Goal: Task Accomplishment & Management: Complete application form

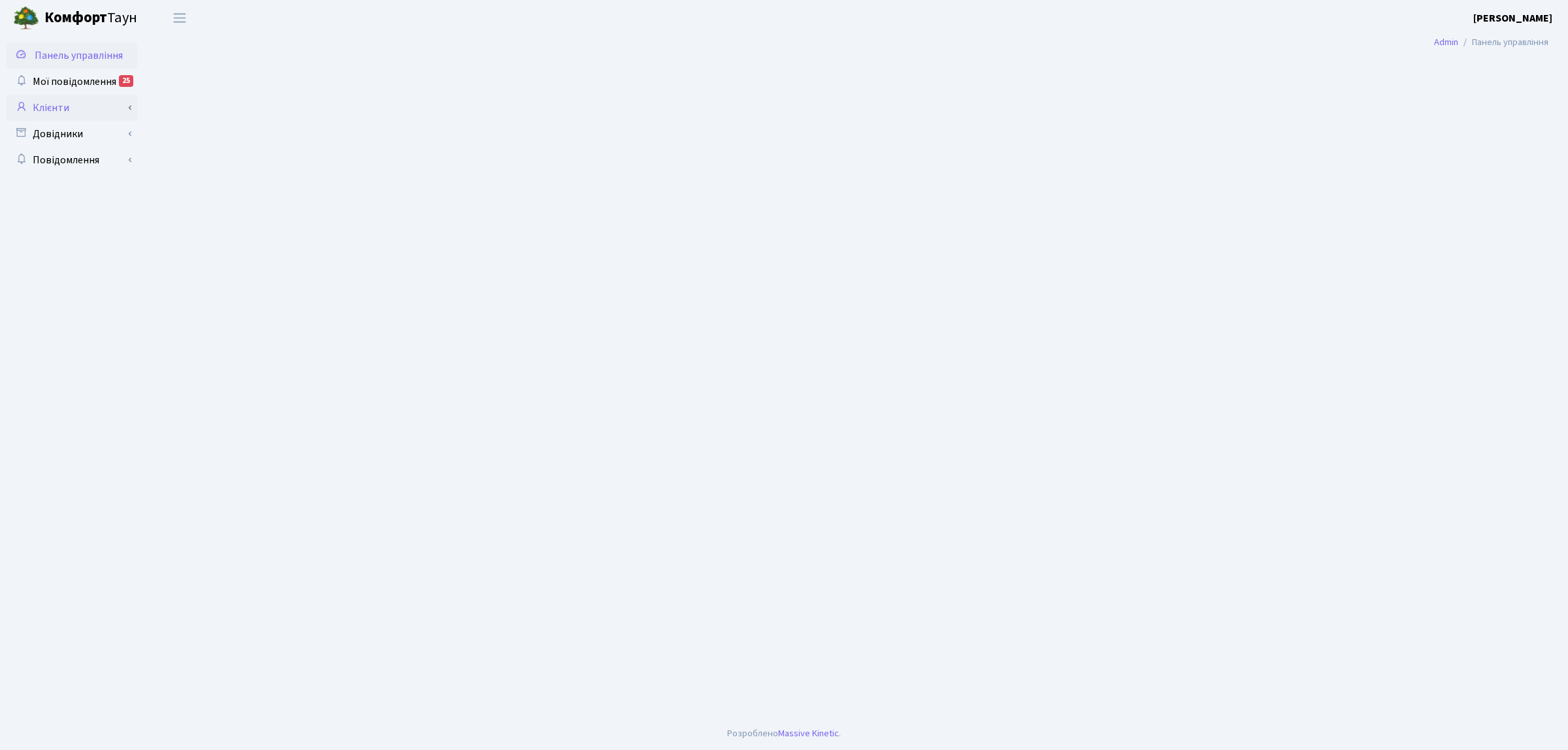
click at [71, 104] on link "Клієнти" at bounding box center [72, 107] width 131 height 26
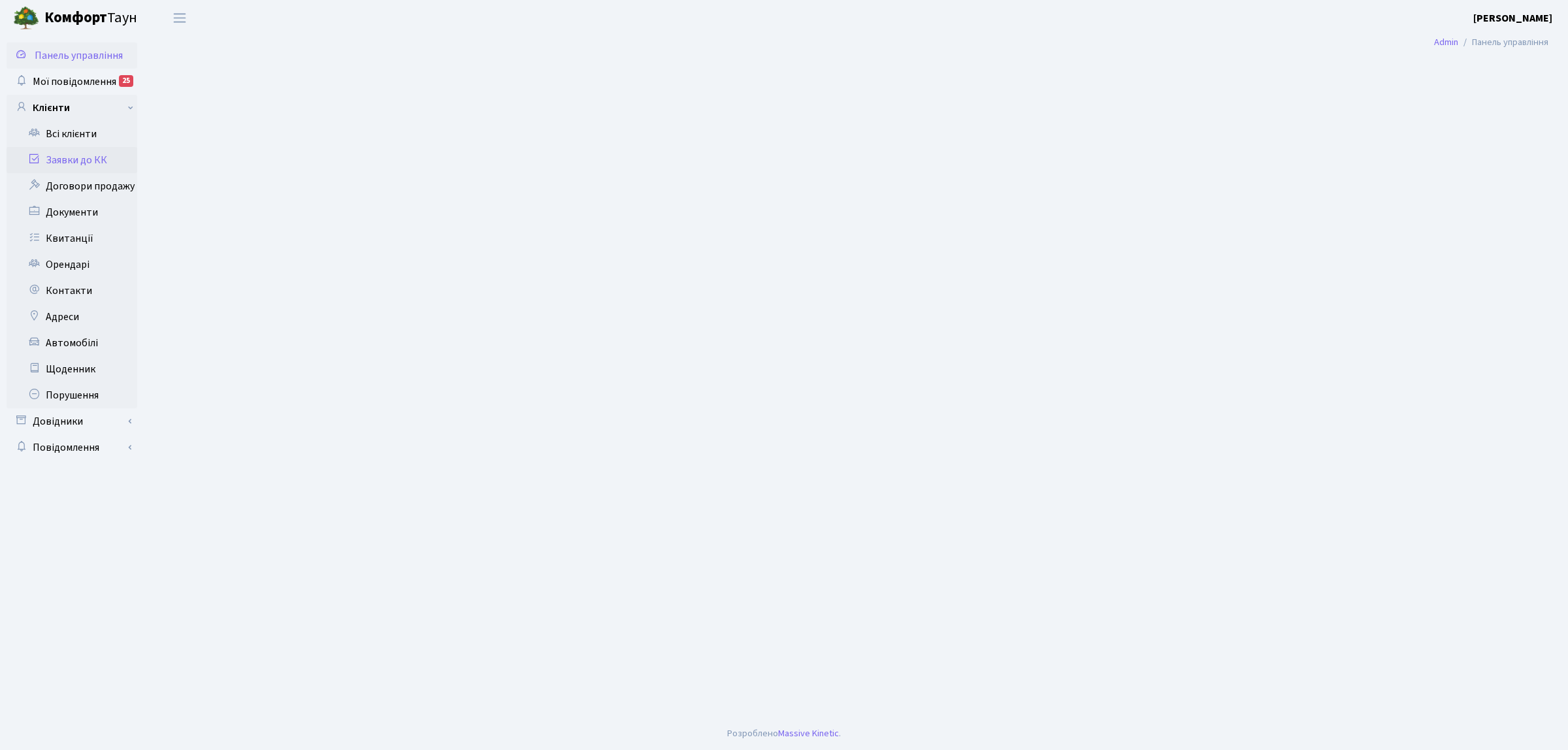
click at [96, 165] on link "Заявки до КК" at bounding box center [72, 160] width 131 height 26
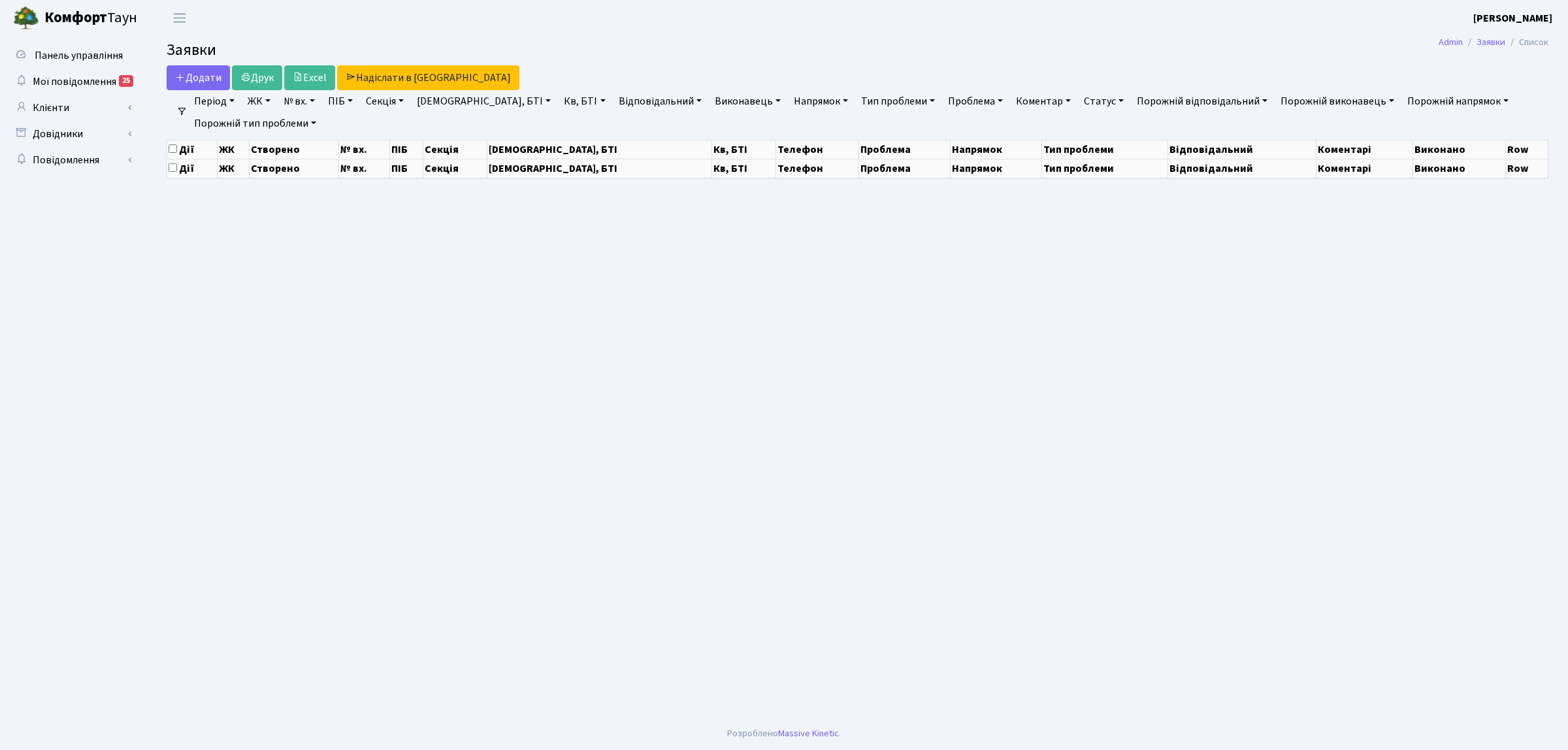
select select "25"
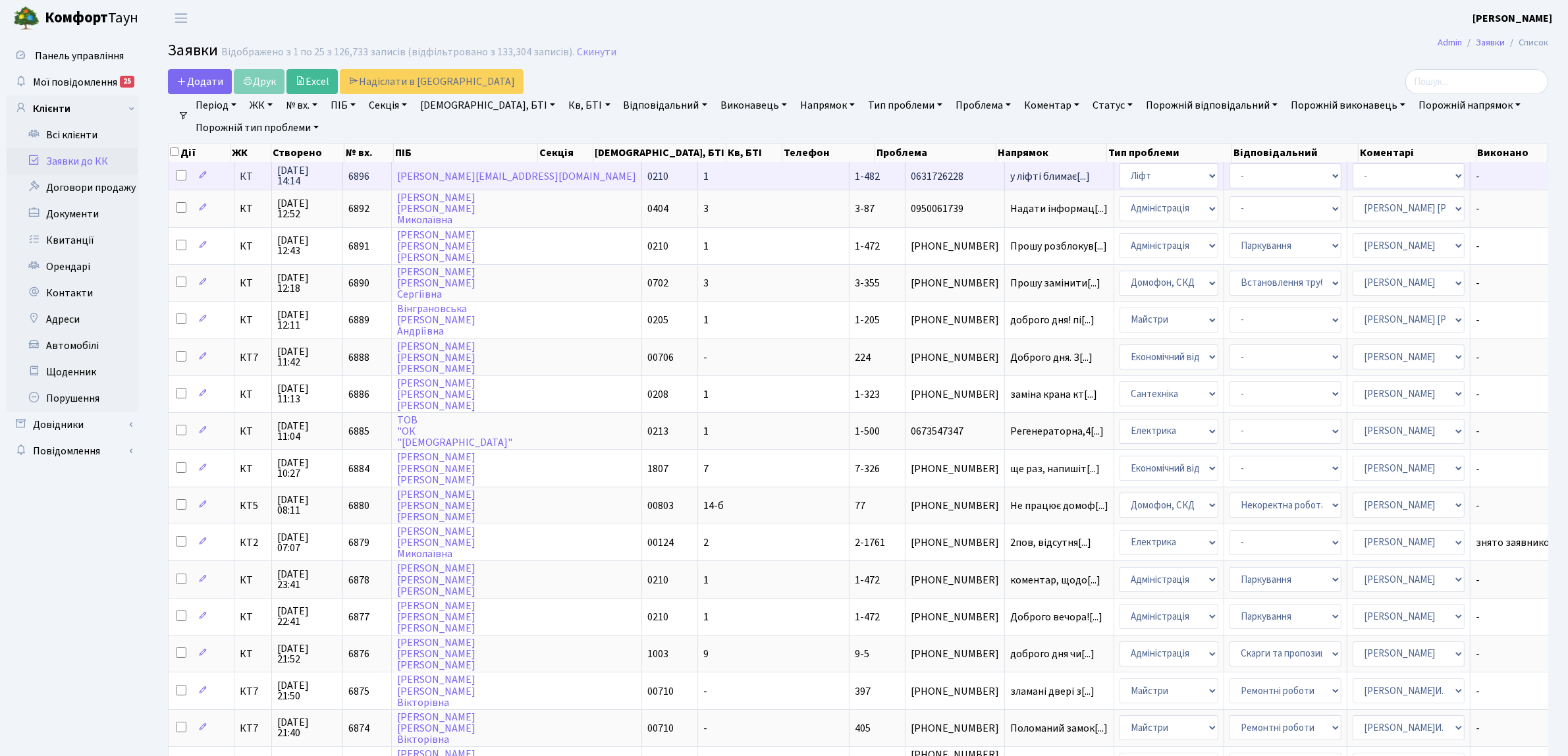
click at [245, 177] on span "КТ" at bounding box center [253, 176] width 26 height 10
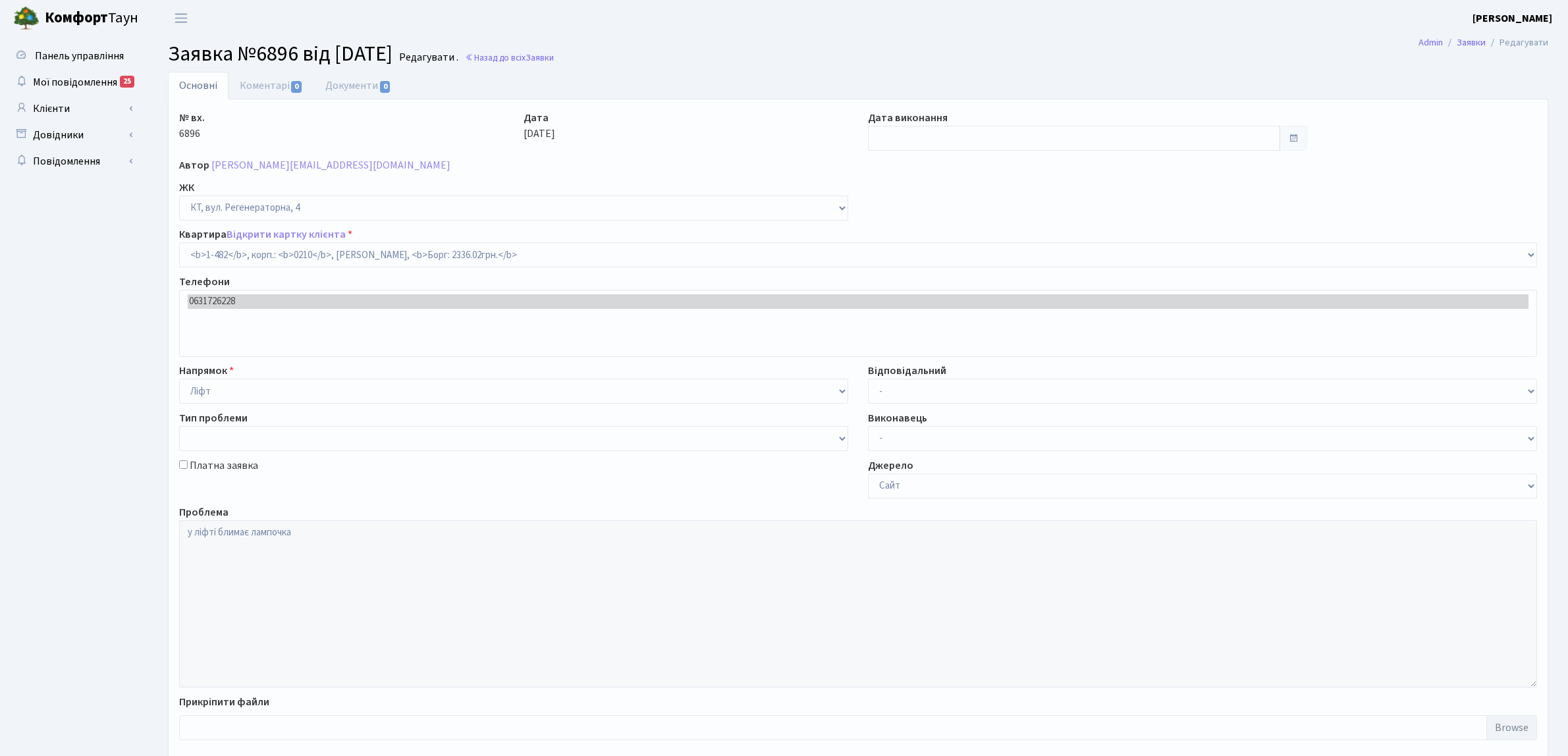
select select "400"
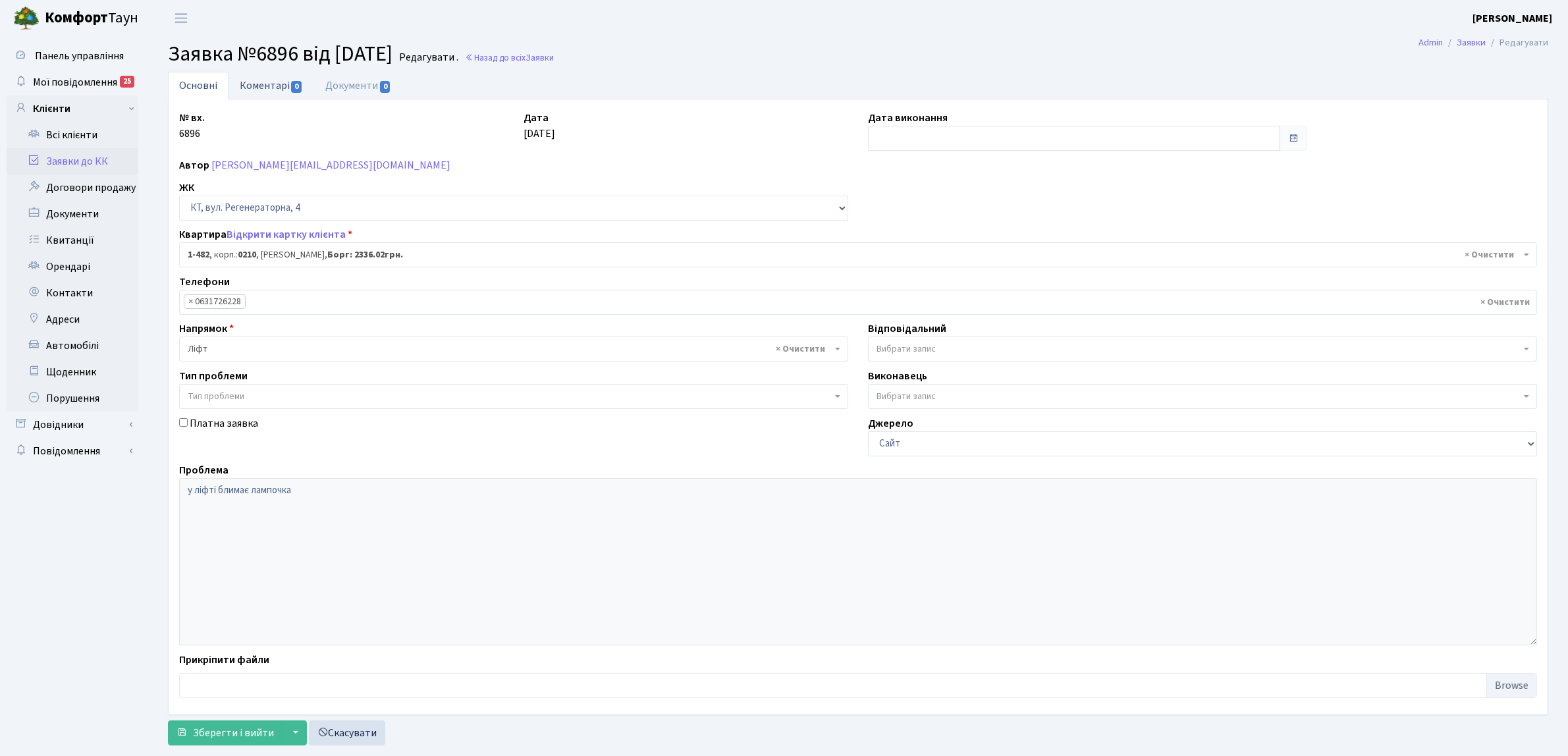
click at [249, 87] on link "Коментарі 0" at bounding box center [271, 85] width 86 height 27
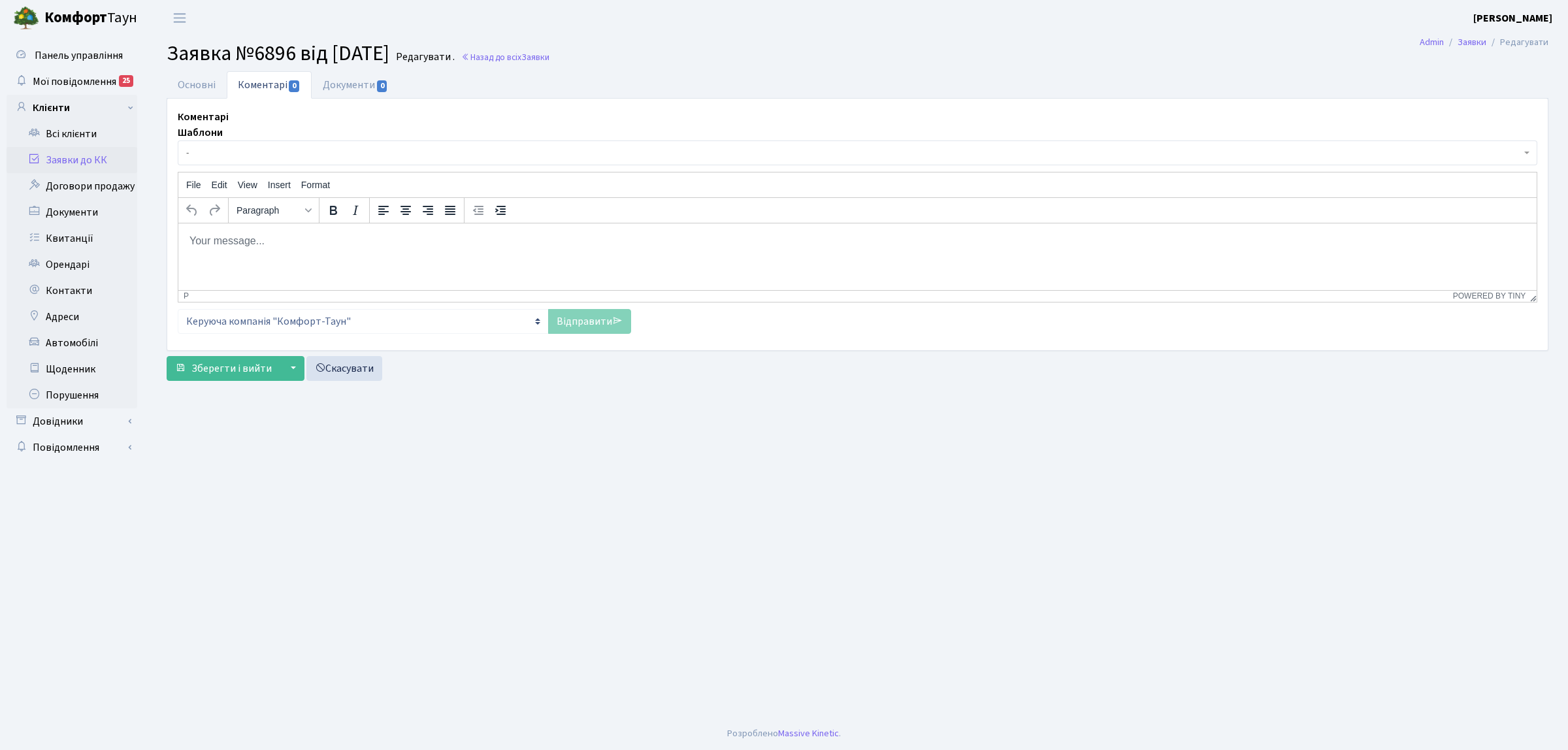
click at [248, 161] on span "-" at bounding box center [857, 152] width 1359 height 25
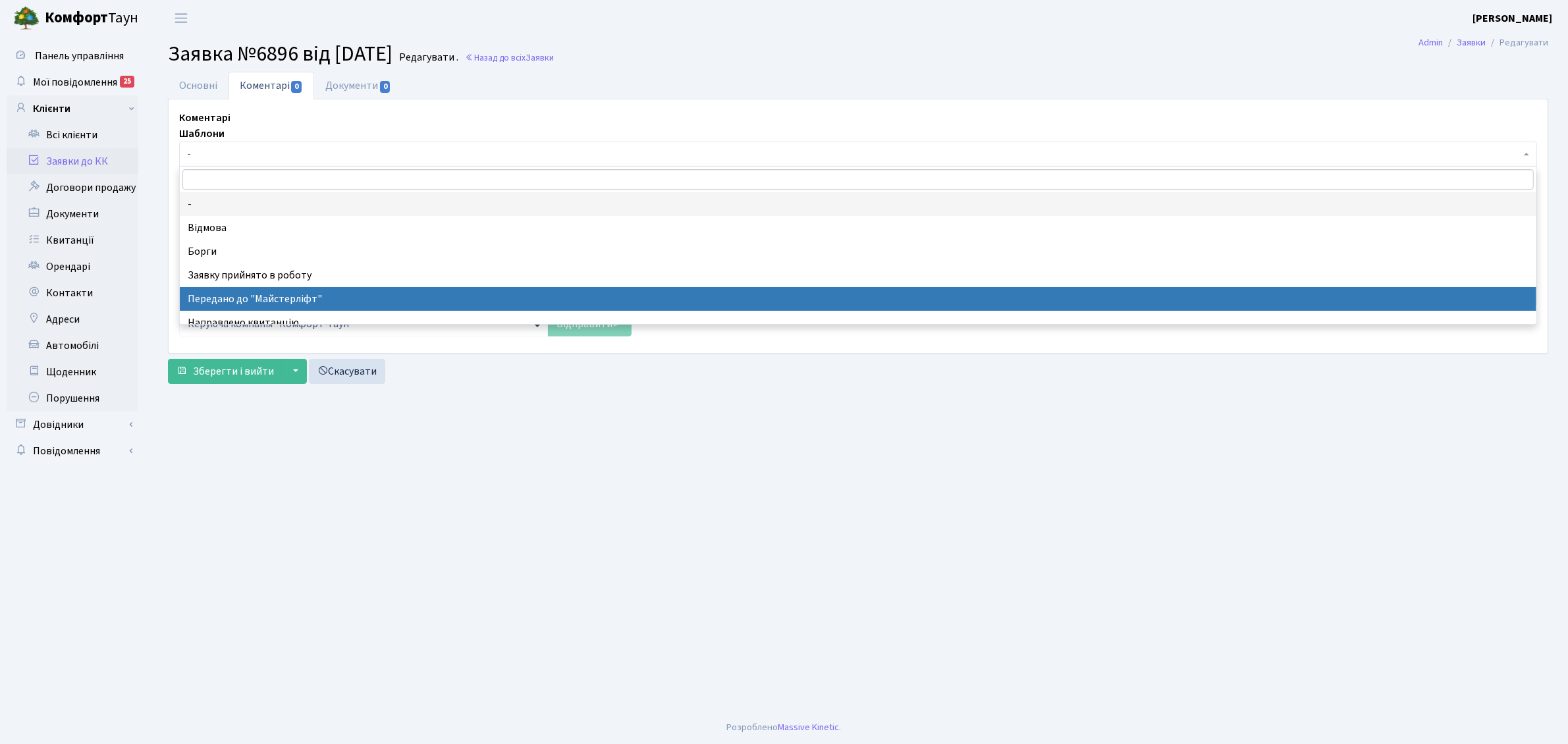
select select "9"
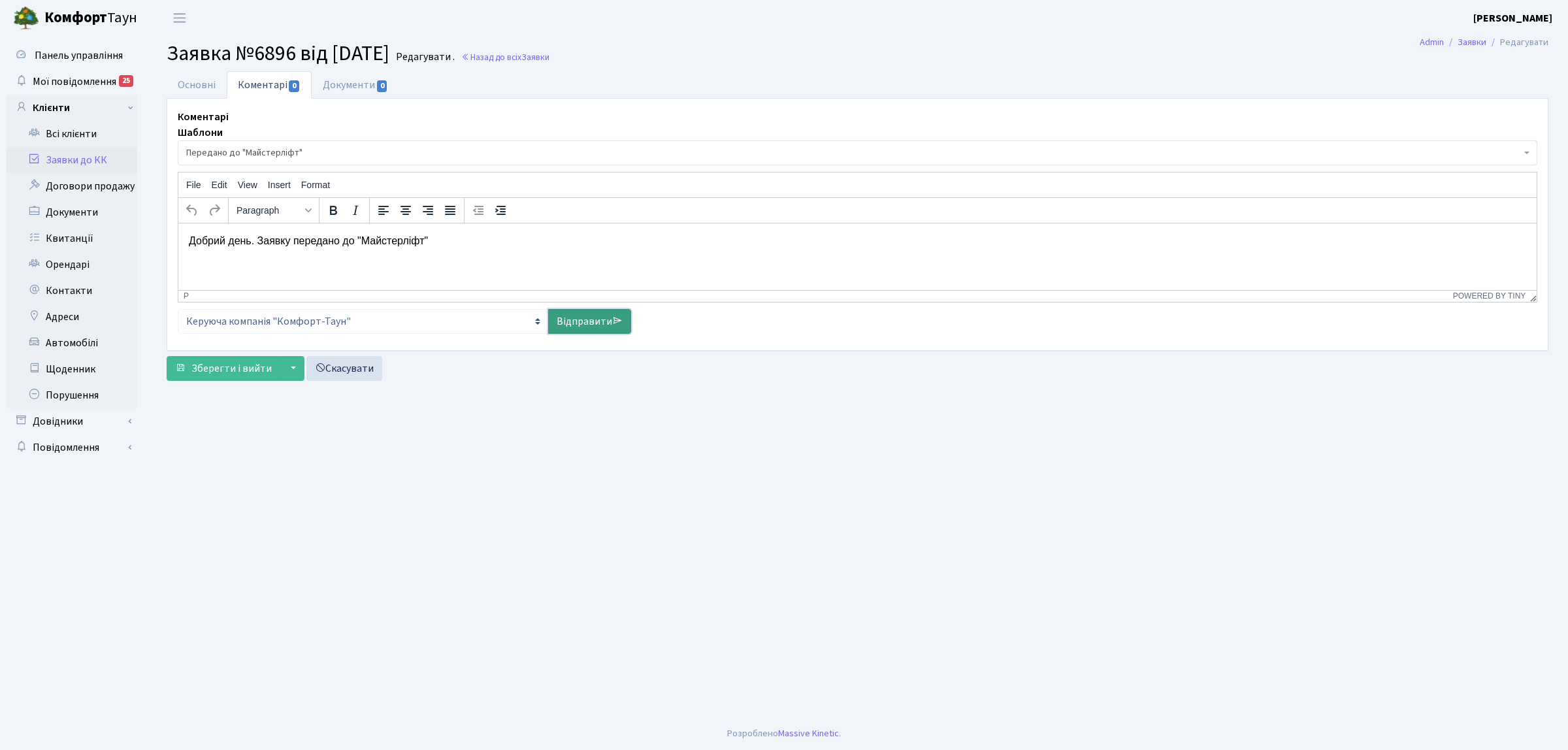
click at [575, 327] on link "Відправити" at bounding box center [590, 321] width 83 height 25
select select
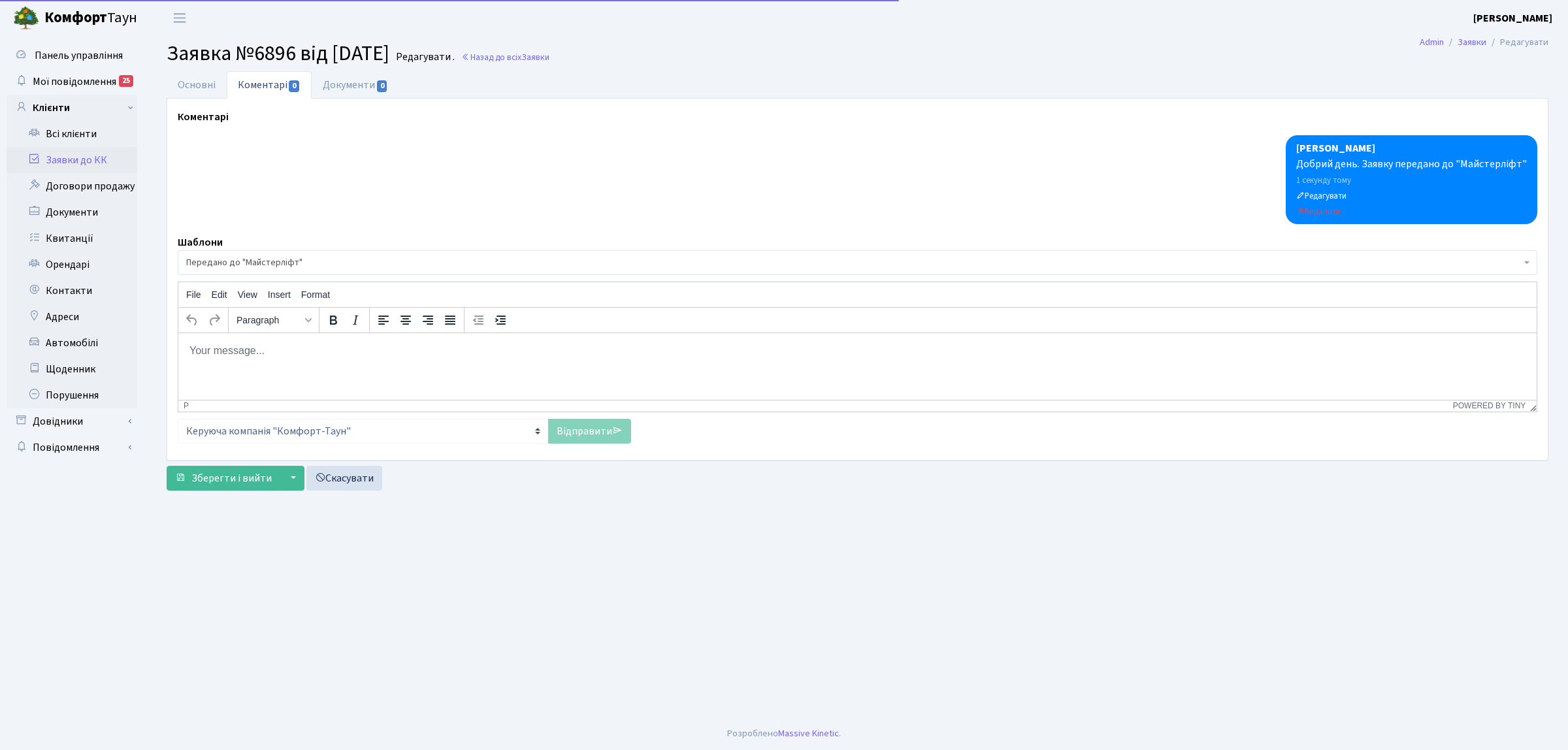
click at [75, 152] on link "Заявки до КК" at bounding box center [72, 160] width 131 height 26
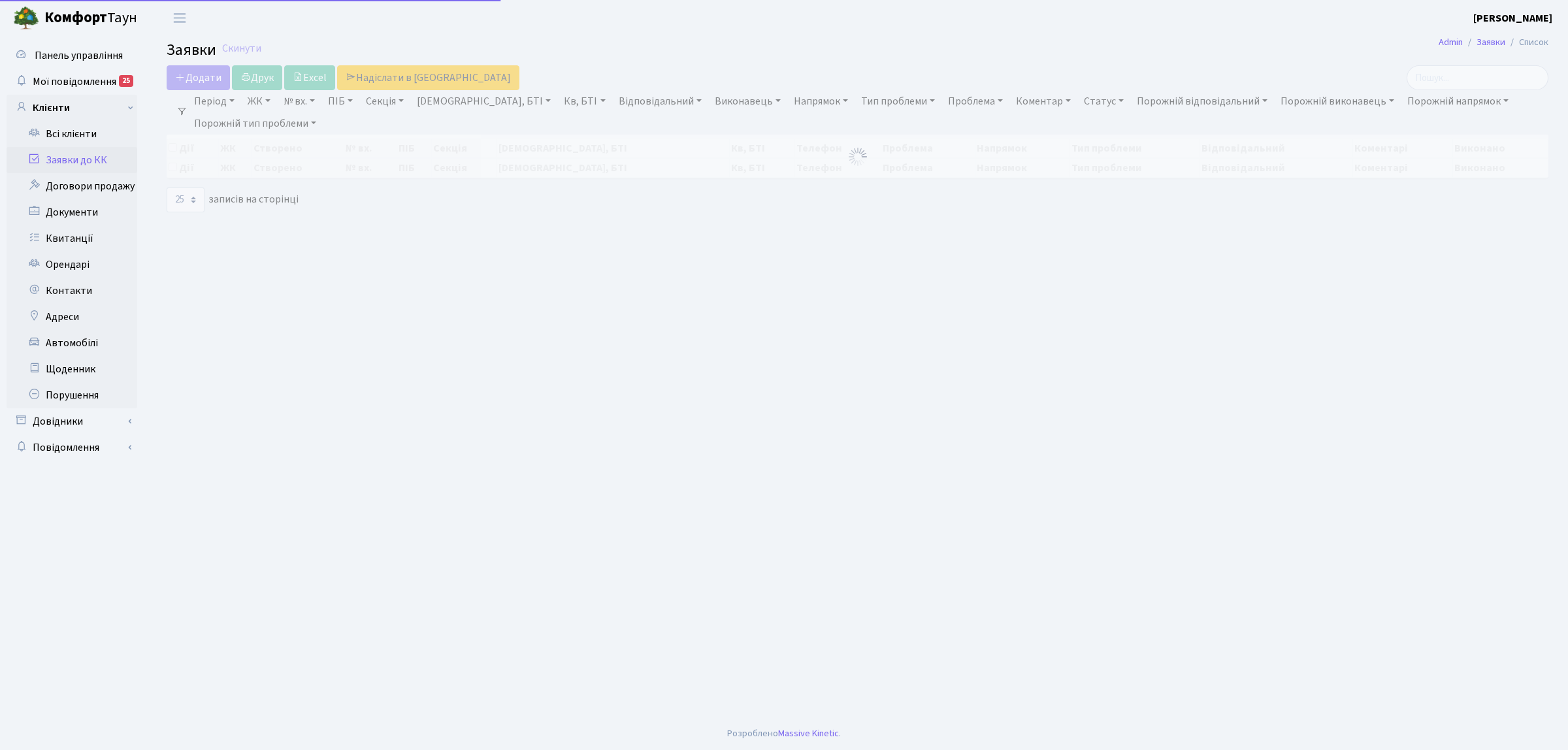
select select "25"
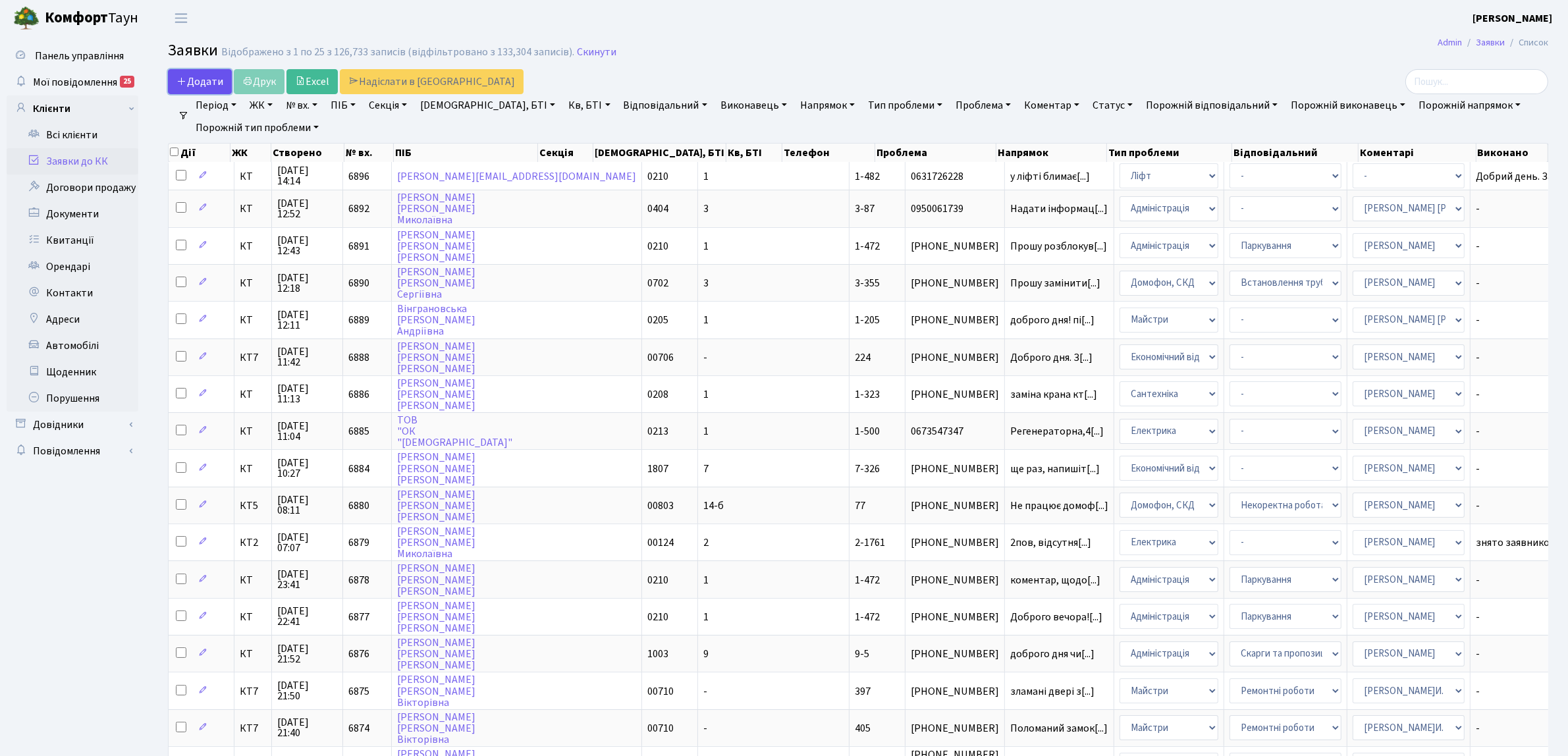
click at [204, 81] on span "Додати" at bounding box center [200, 82] width 47 height 14
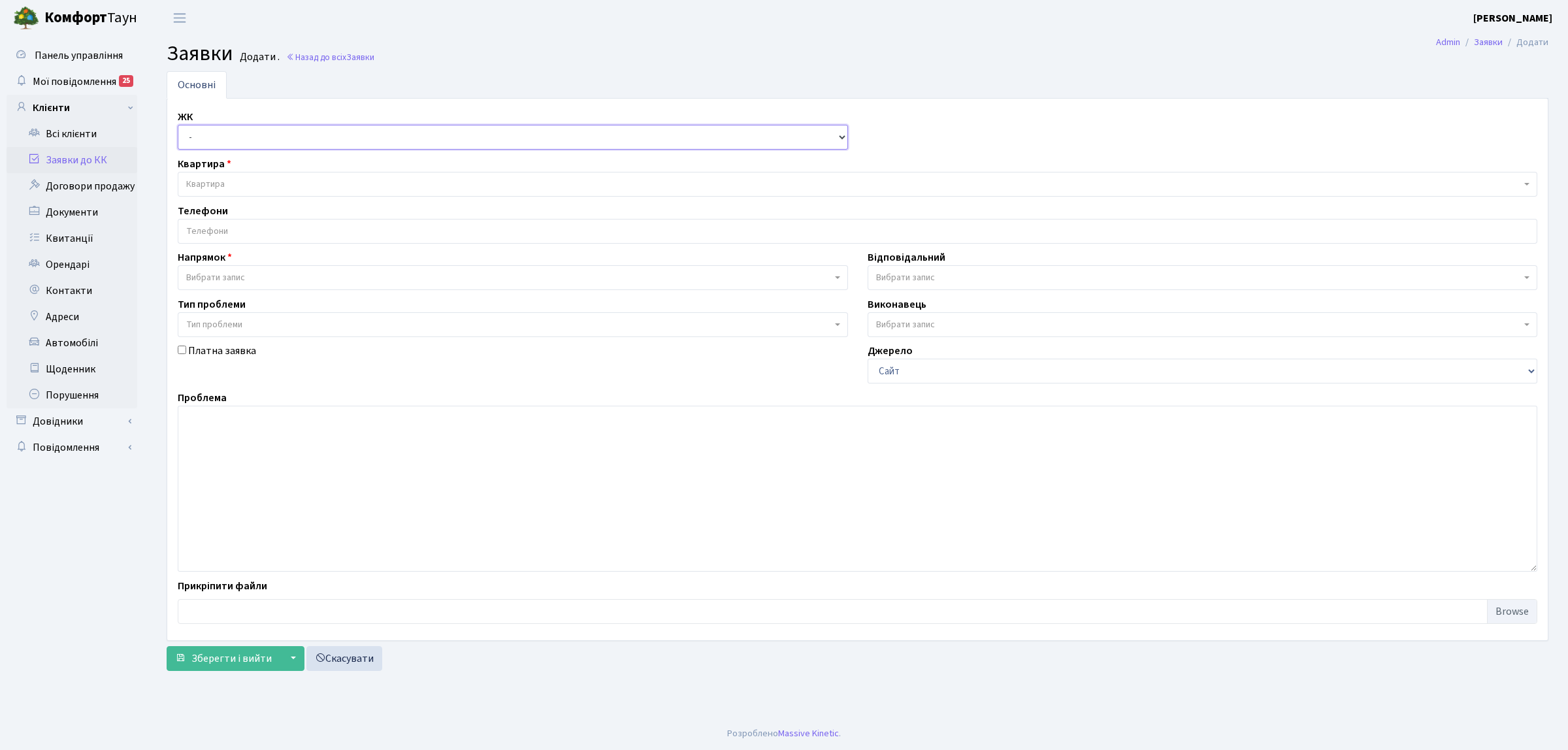
click at [220, 138] on select "- КТ, вул. Регенераторна, 4 КТ2, просп. [STREET_ADDRESS] [STREET_ADDRESS] [PERS…" at bounding box center [513, 137] width 670 height 25
select select "271"
click at [177, 126] on select "- КТ, вул. Регенераторна, 4 КТ2, просп. [STREET_ADDRESS] [STREET_ADDRESS] [PERS…" at bounding box center [513, 137] width 670 height 25
select select
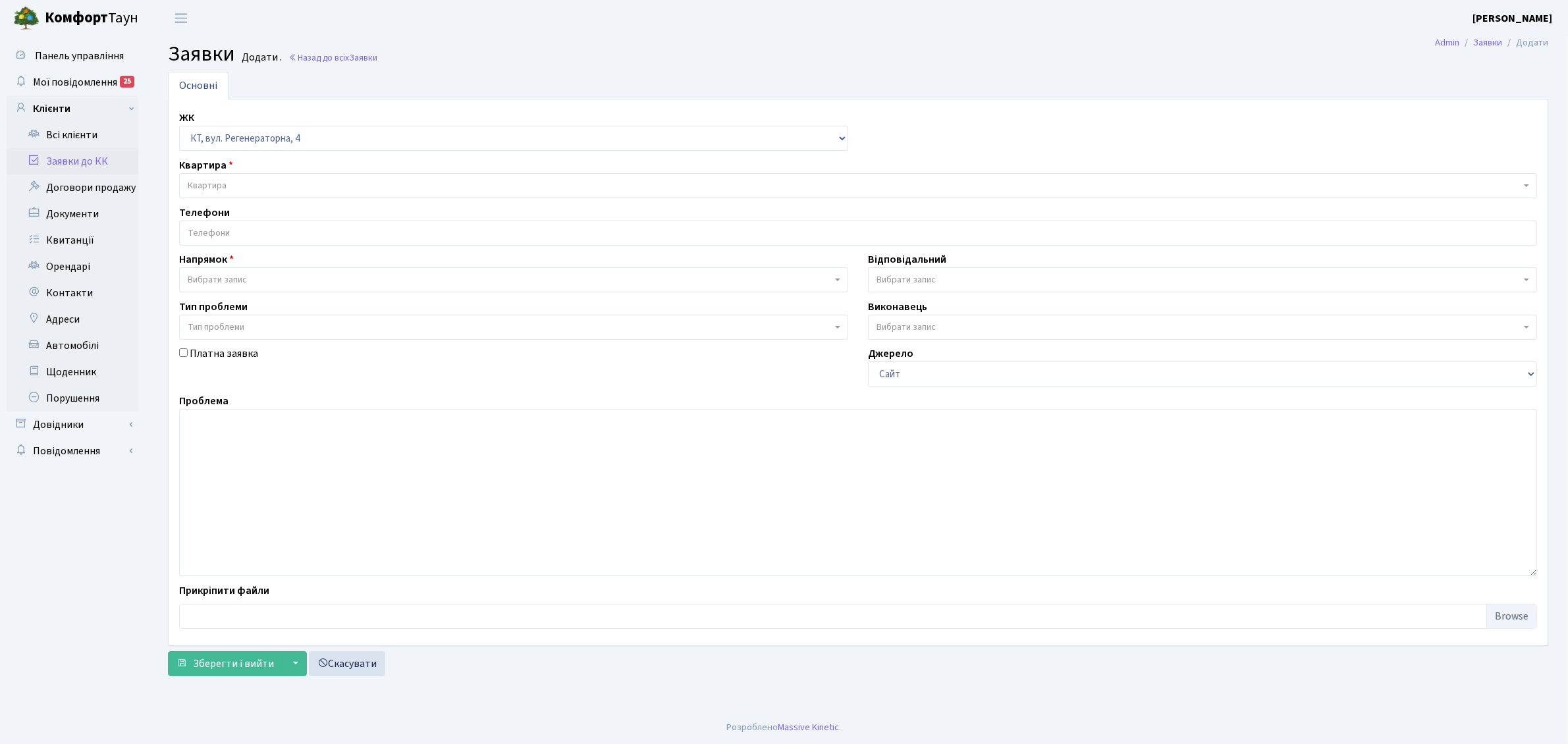
click at [238, 186] on span "Квартира" at bounding box center [854, 185] width 1333 height 13
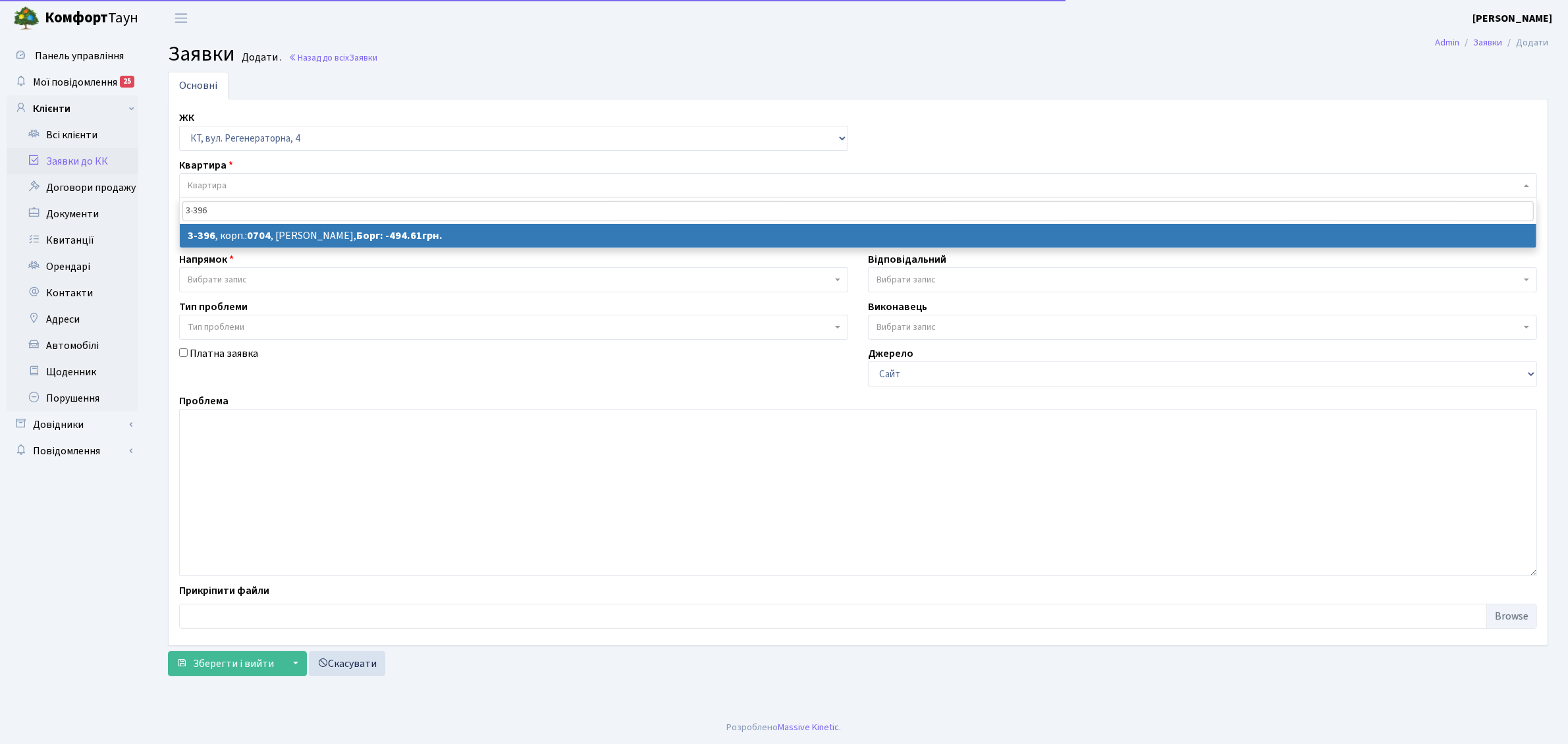
type input "3-396"
select select
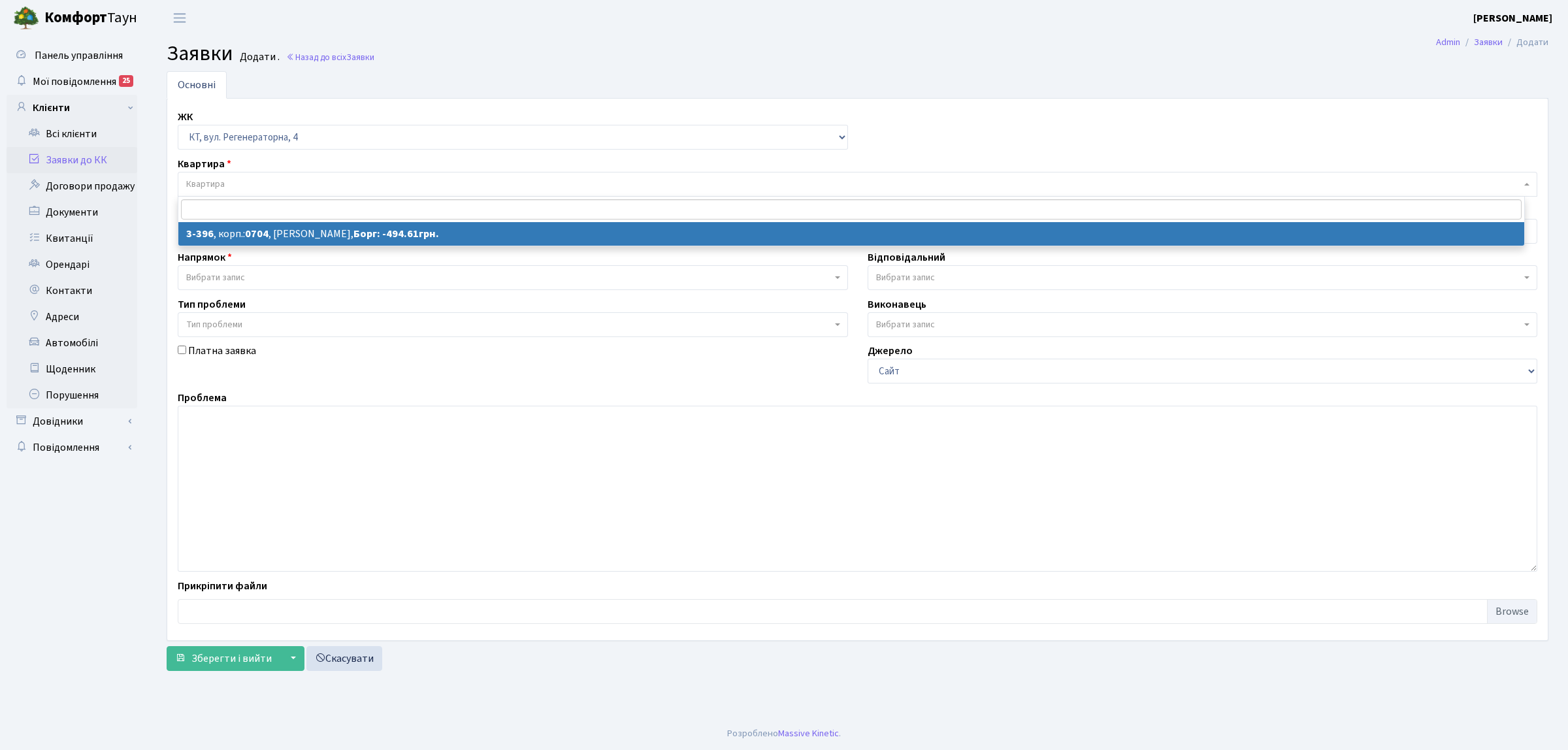
select select "1614"
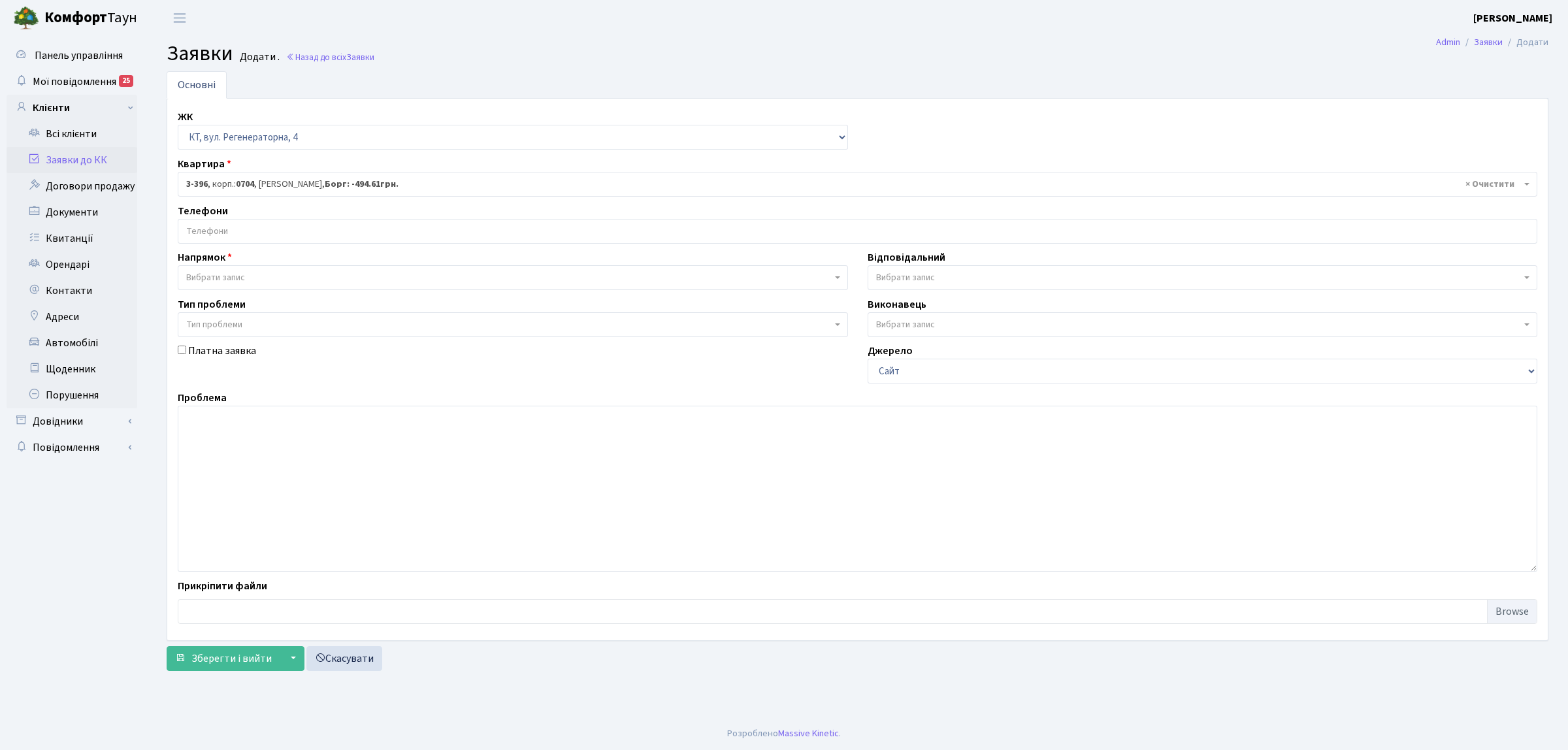
click at [273, 235] on input "search" at bounding box center [857, 232] width 1358 height 24
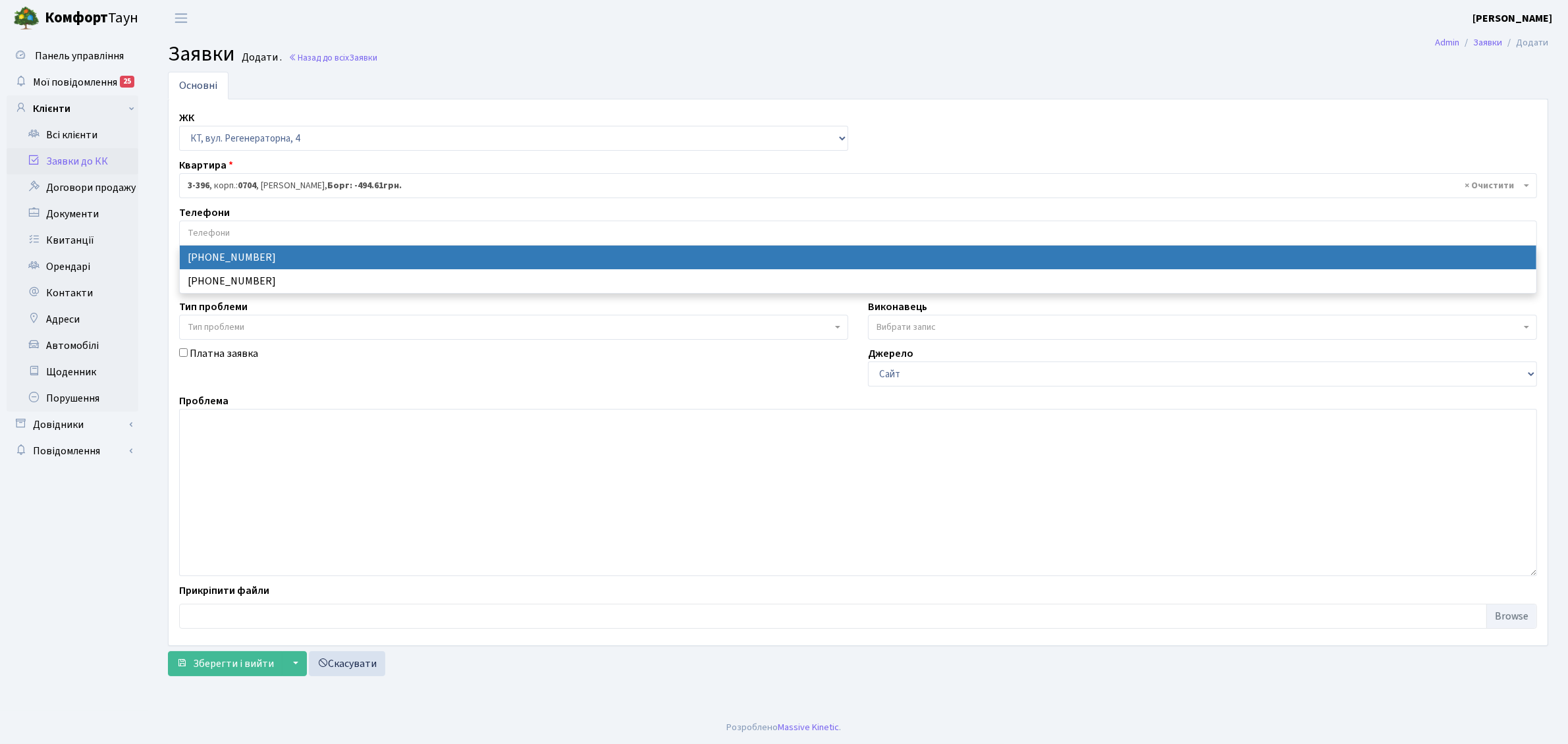
select select "14008"
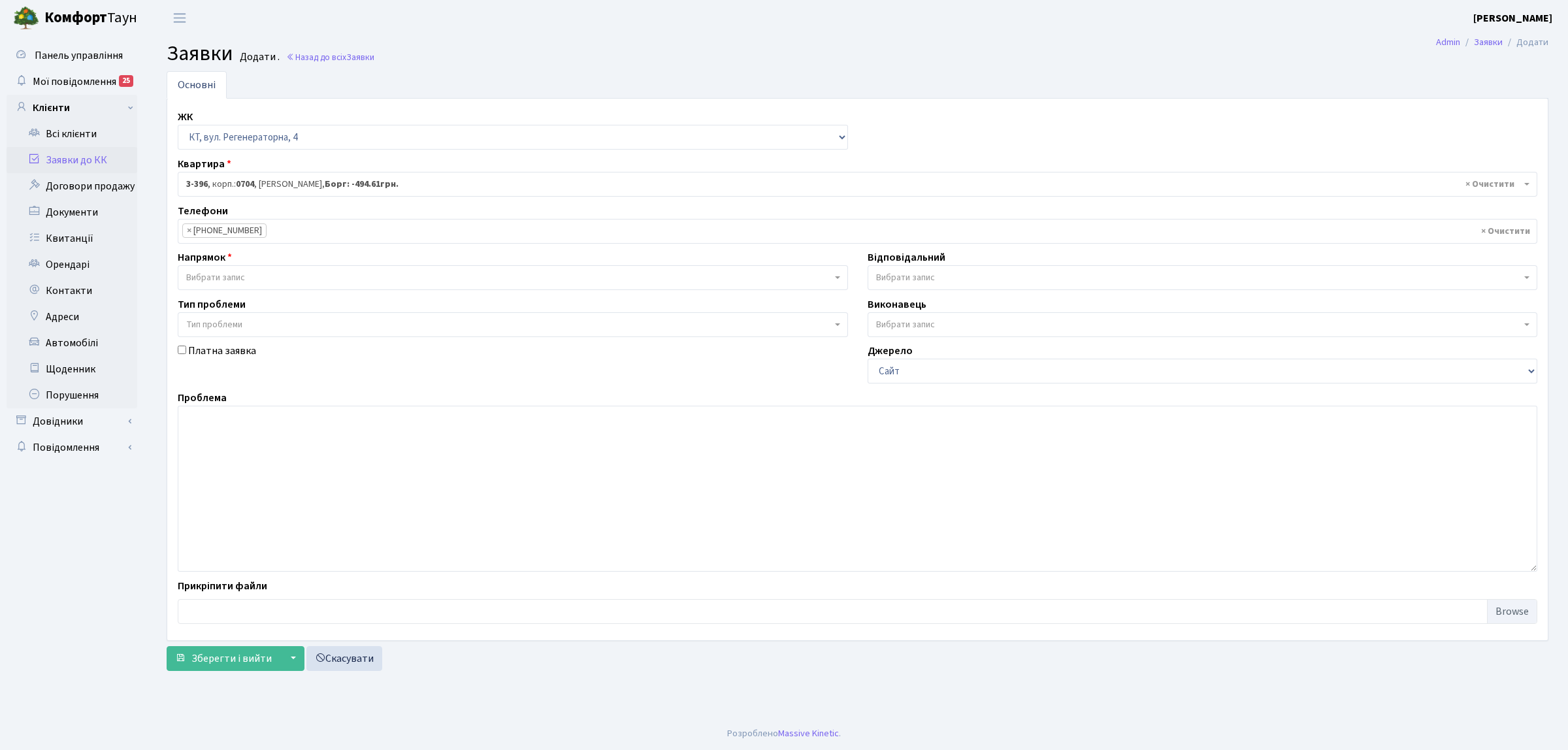
click at [250, 291] on div "ЖК - КТ, вул. Регенераторна, 4 КТ2, просп. Соборності, 17 КТ3, вул. Березнева, …" at bounding box center [857, 369] width 1379 height 521
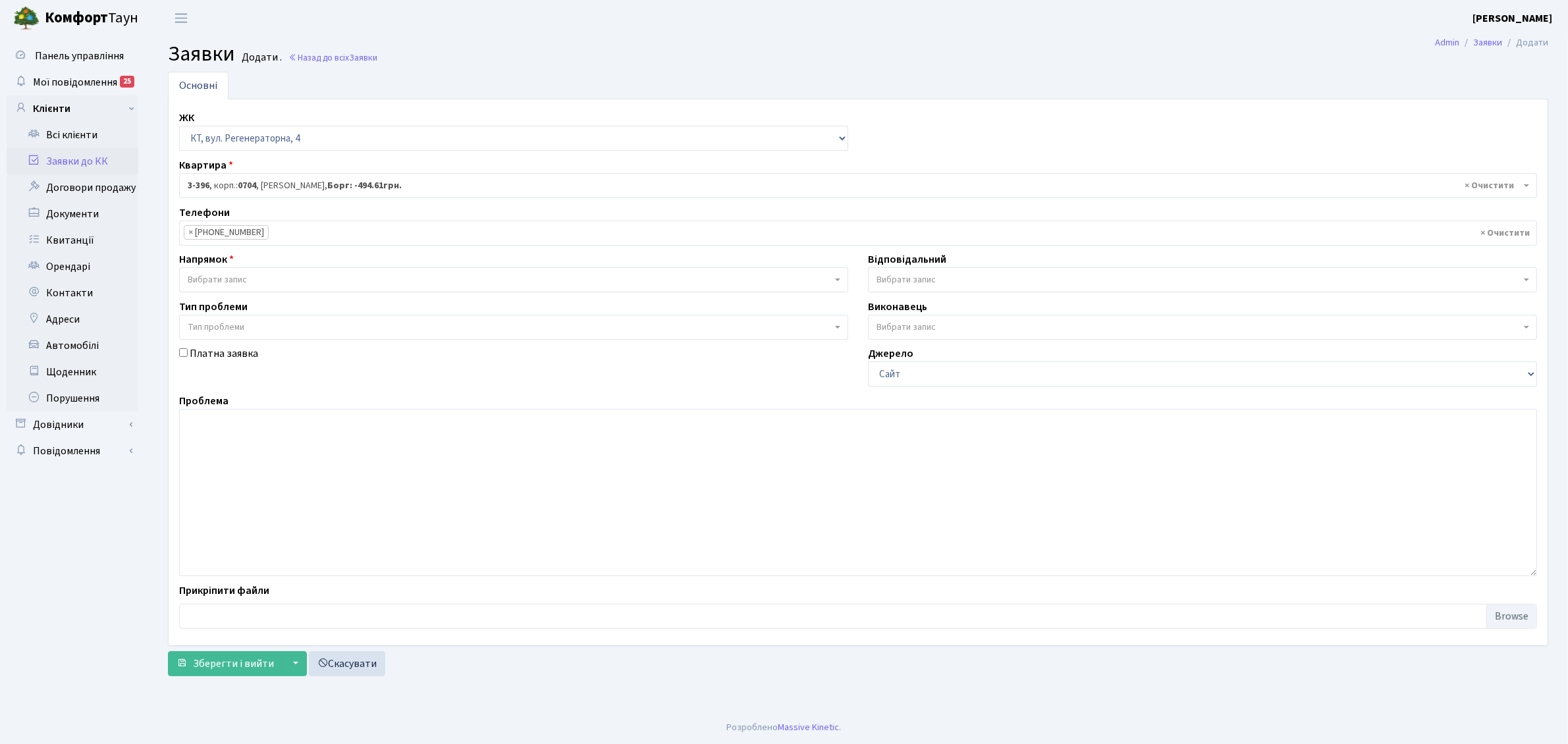
click at [250, 285] on span "Вибрати запис" at bounding box center [510, 280] width 644 height 13
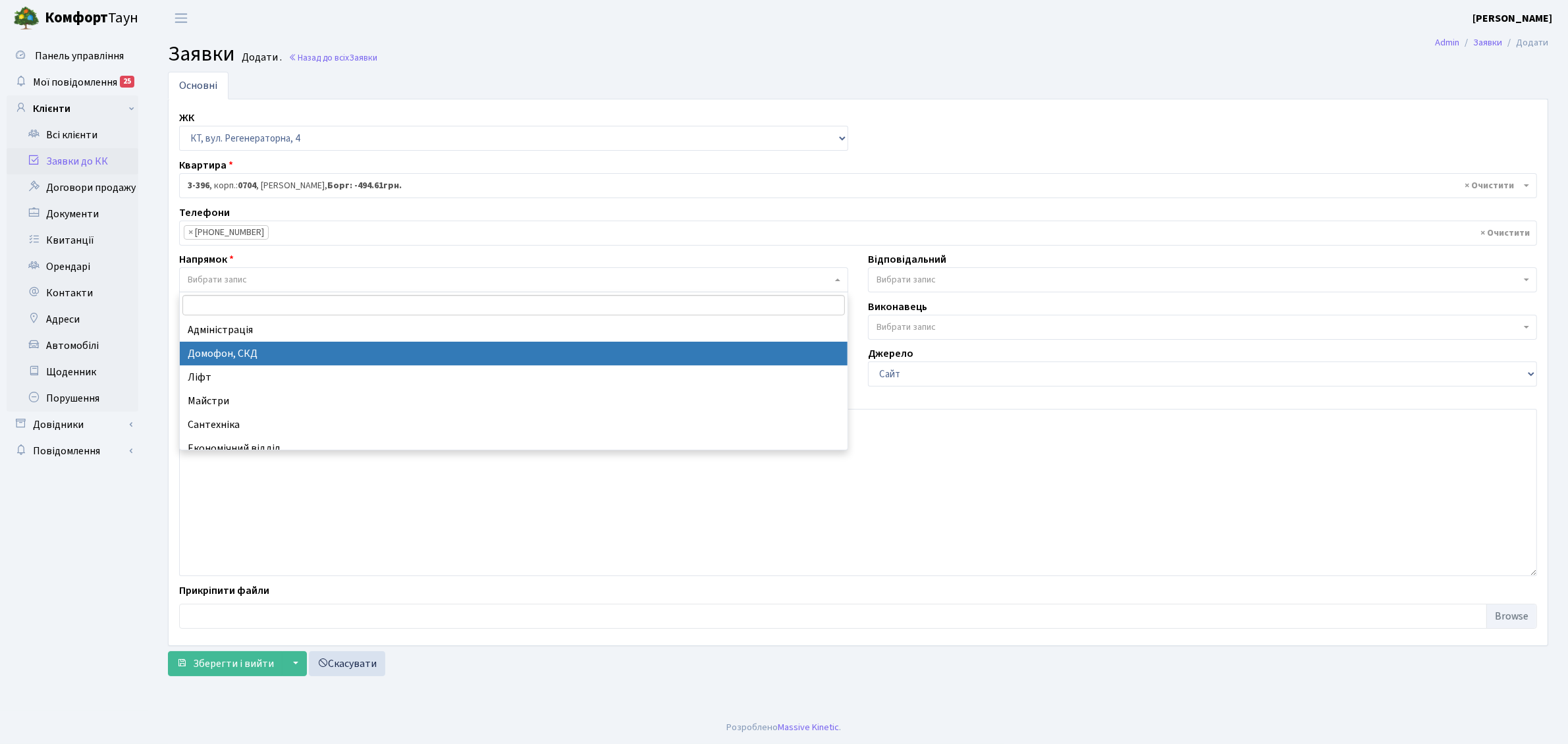
select select "4"
select select
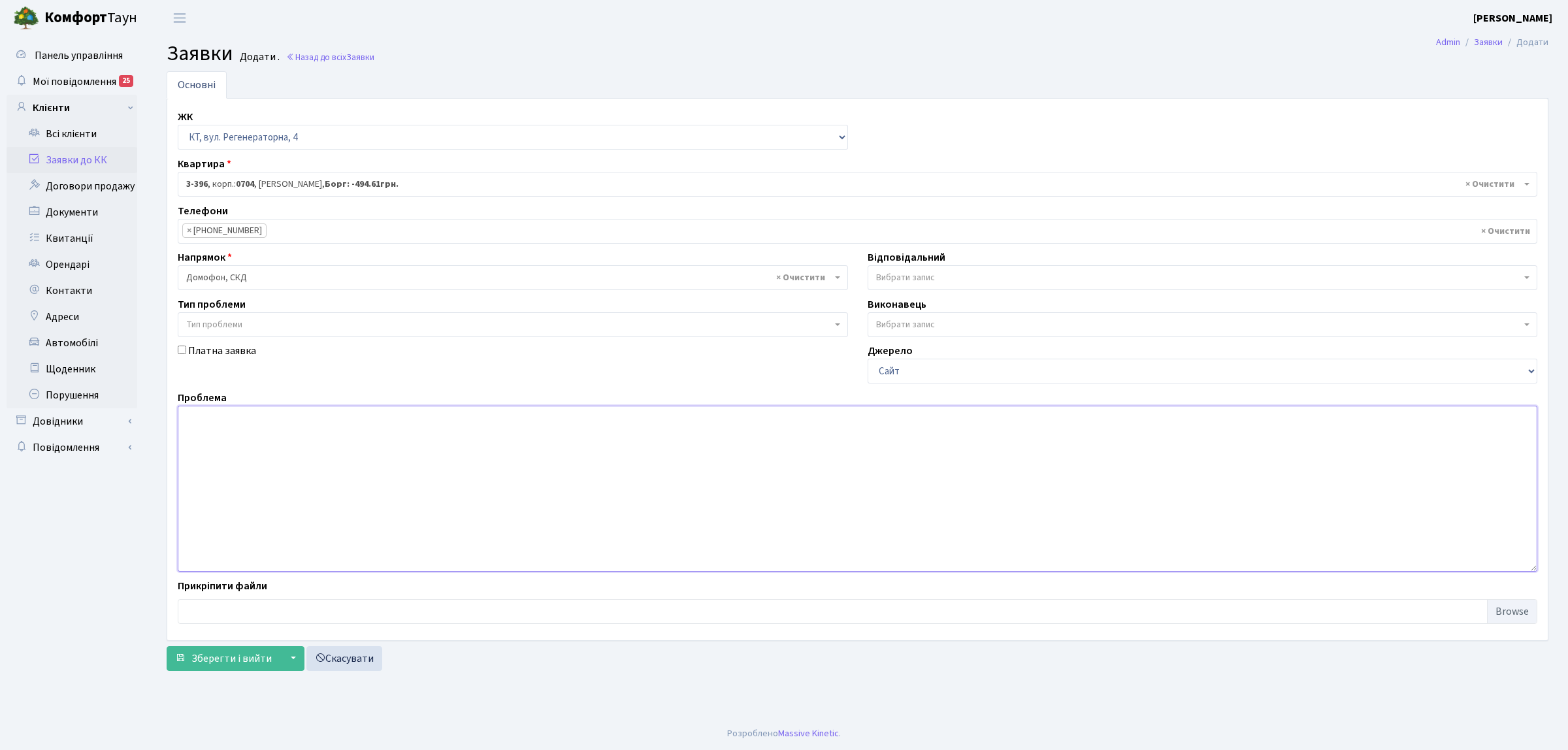
click at [252, 477] on textarea at bounding box center [857, 489] width 1359 height 166
type textarea "не працює домофон в квартирі"
click at [919, 273] on span "Вибрати запис" at bounding box center [906, 278] width 59 height 13
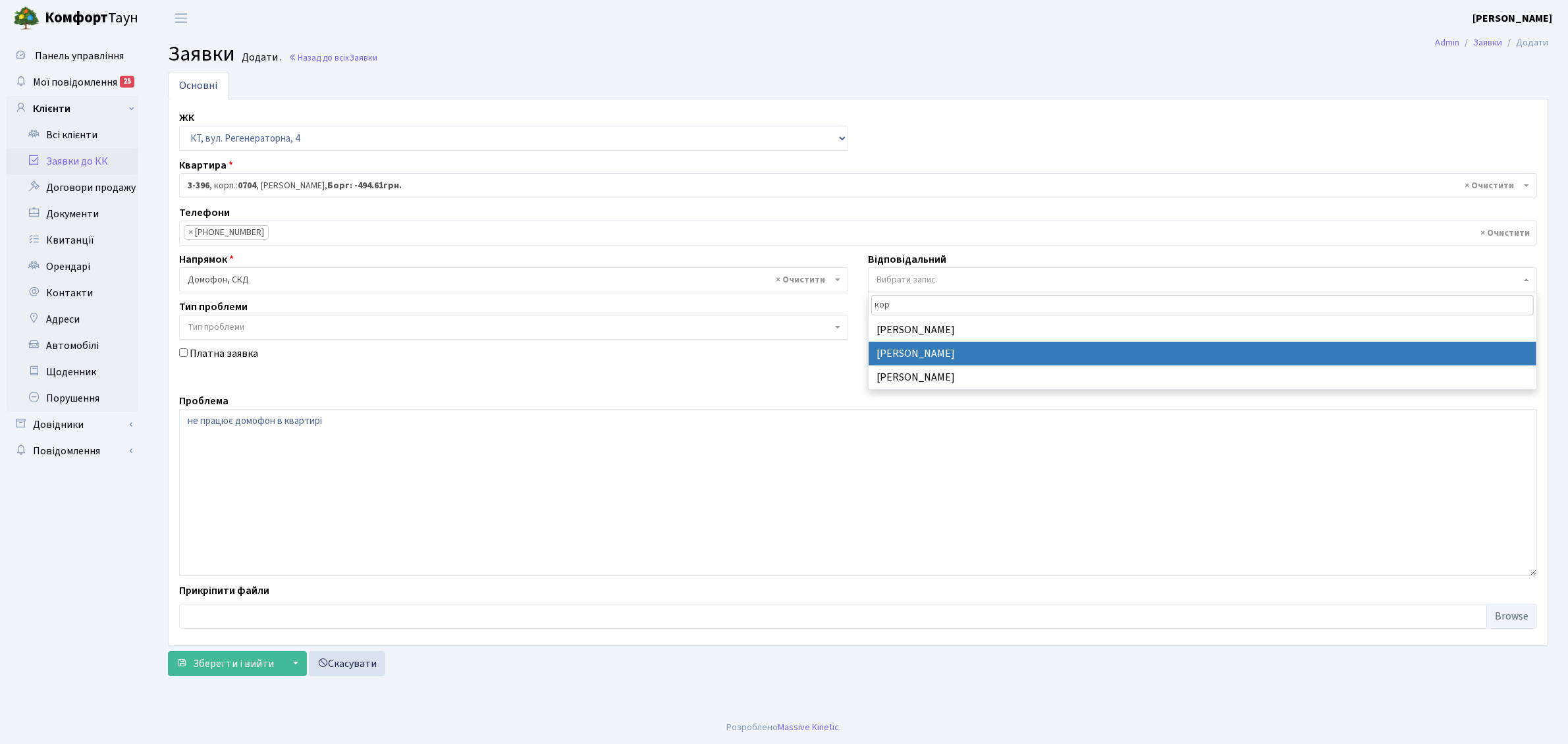
type input "кор"
select select "22"
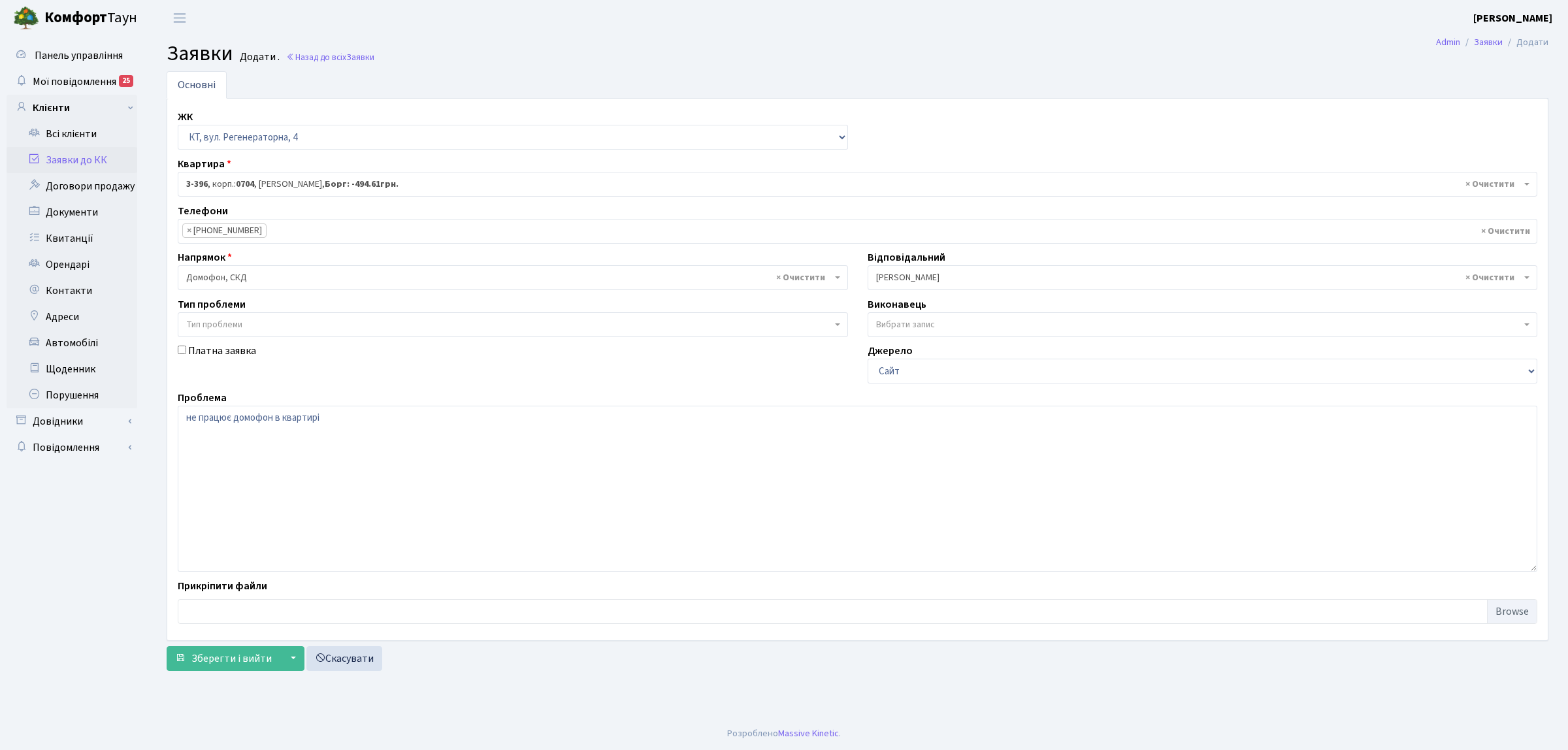
click at [228, 673] on div "Основні ЖК - КТ, вул. Регенераторна, 4 КТ2, просп. Соборності, 17 КТ3, вул. Бер…" at bounding box center [857, 373] width 1401 height 606
click at [228, 660] on span "Зберегти і вийти" at bounding box center [231, 658] width 80 height 14
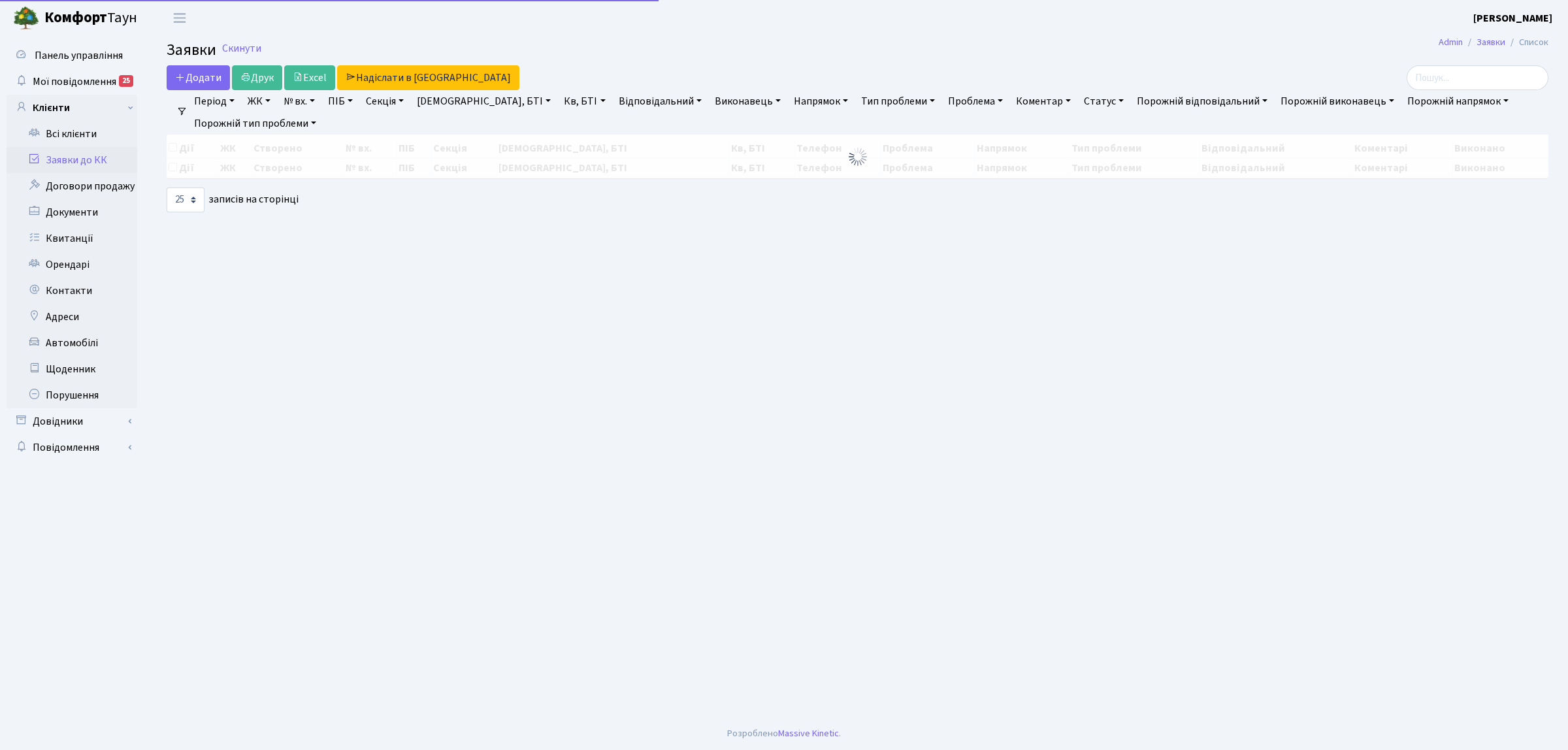
select select "25"
